Goal: Task Accomplishment & Management: Manage account settings

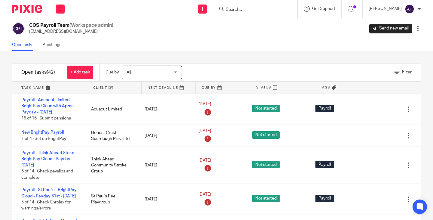
click at [106, 88] on link at bounding box center [114, 88] width 54 height 12
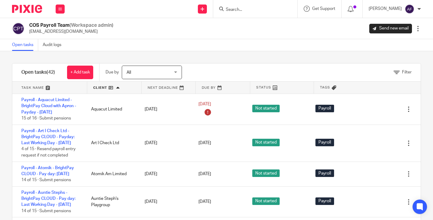
click at [314, 54] on div "Filter tasks Only show tasks matching all of these conditions 1 Client name Is …" at bounding box center [216, 135] width 433 height 169
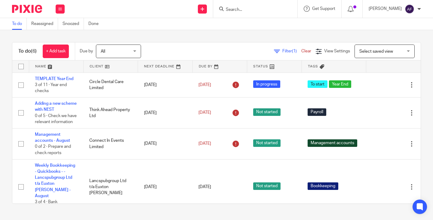
click at [94, 64] on link at bounding box center [111, 66] width 54 height 12
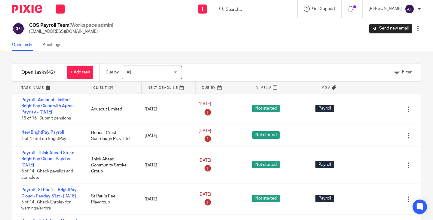
click at [104, 88] on link at bounding box center [114, 88] width 54 height 12
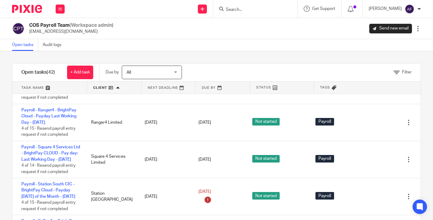
scroll to position [965, 0]
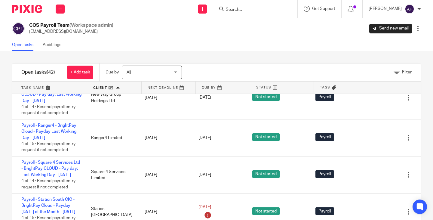
click at [58, 60] on link "Payroll - Move Marketing - BrightPay CLOUD - Pay day: [DATE]" at bounding box center [48, 51] width 54 height 17
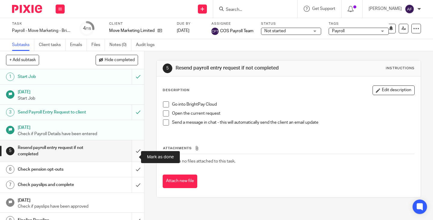
click at [130, 157] on input "submit" at bounding box center [72, 150] width 144 height 21
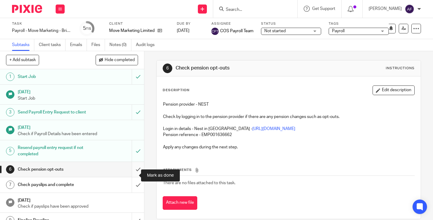
click at [128, 175] on input "submit" at bounding box center [72, 169] width 144 height 15
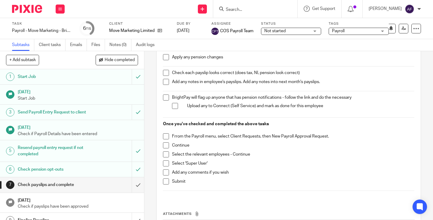
scroll to position [116, 0]
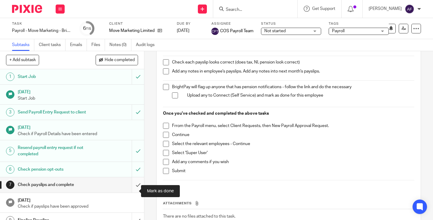
click at [133, 190] on input "submit" at bounding box center [72, 184] width 144 height 15
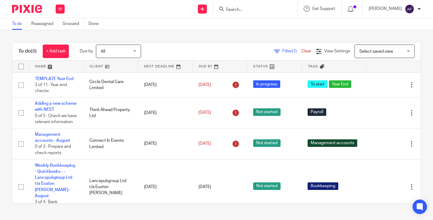
click at [99, 67] on link at bounding box center [111, 66] width 54 height 12
